Goal: Information Seeking & Learning: Check status

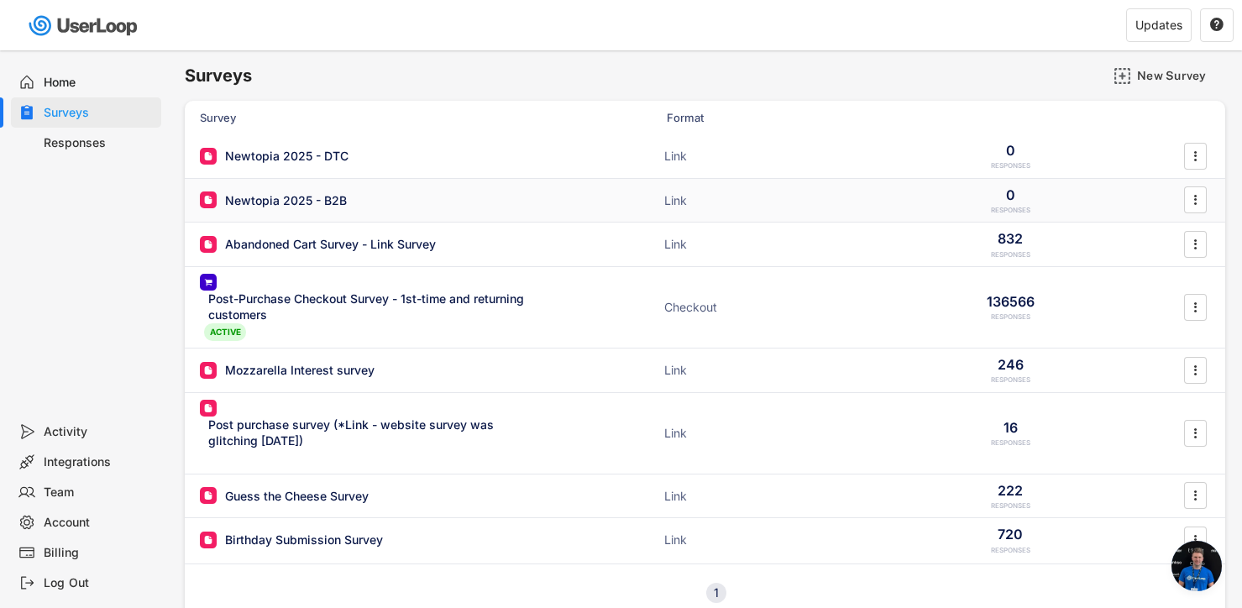
scroll to position [9577, 0]
click at [339, 306] on div "Post-Purchase Checkout Survey - 1st-time and returning customers" at bounding box center [371, 306] width 327 height 33
type input "Post-Purchase Checkout Survey - 1st-time and returning customers"
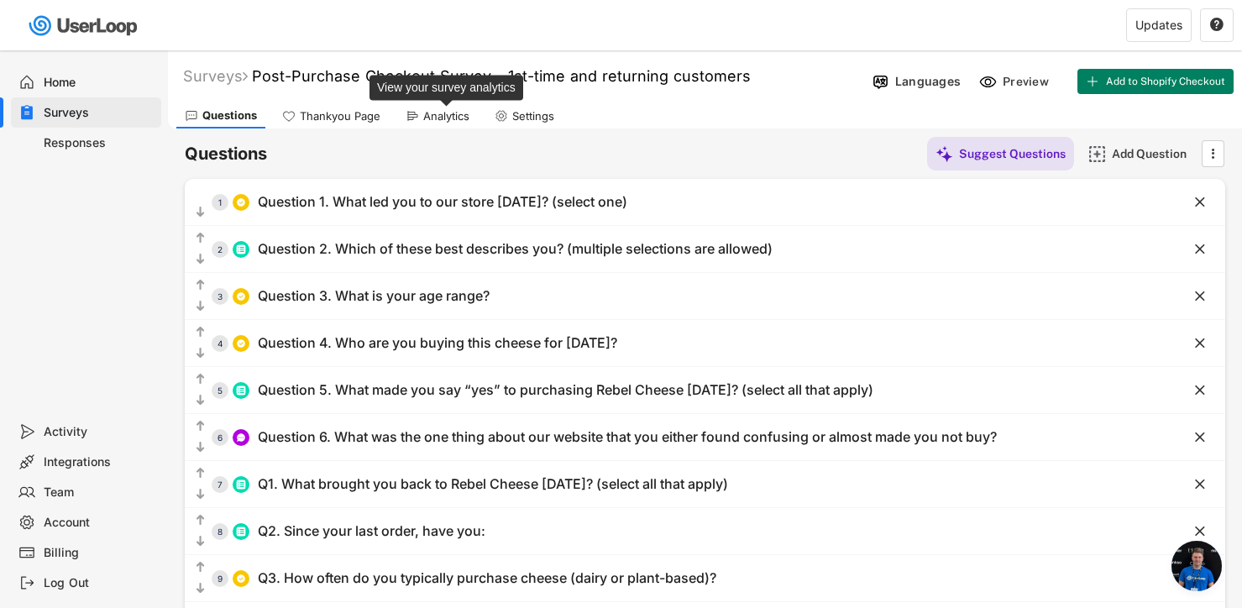
click at [447, 118] on div "Analytics" at bounding box center [446, 116] width 46 height 14
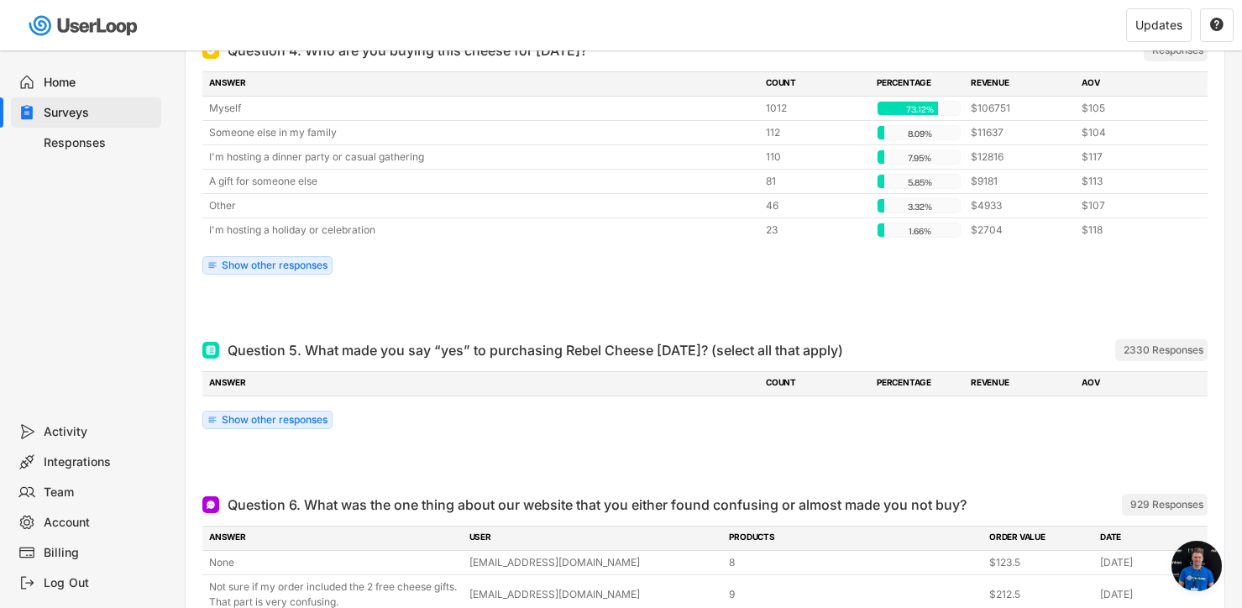
scroll to position [2959, 0]
